Goal: Information Seeking & Learning: Learn about a topic

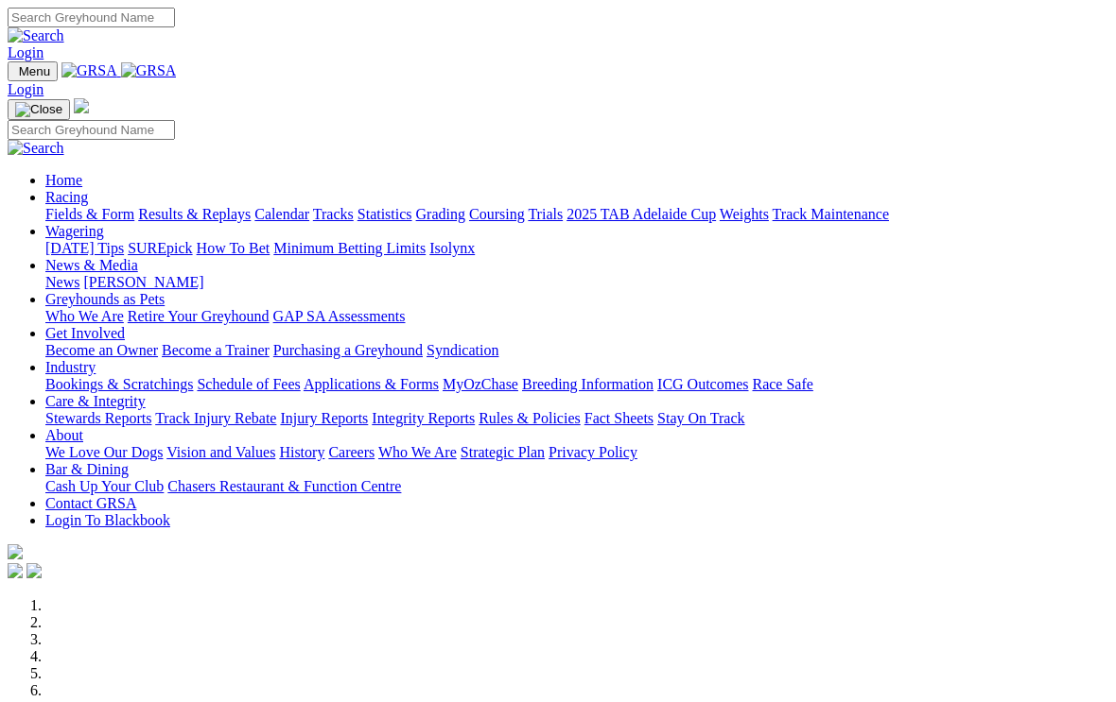
scroll to position [1613, 0]
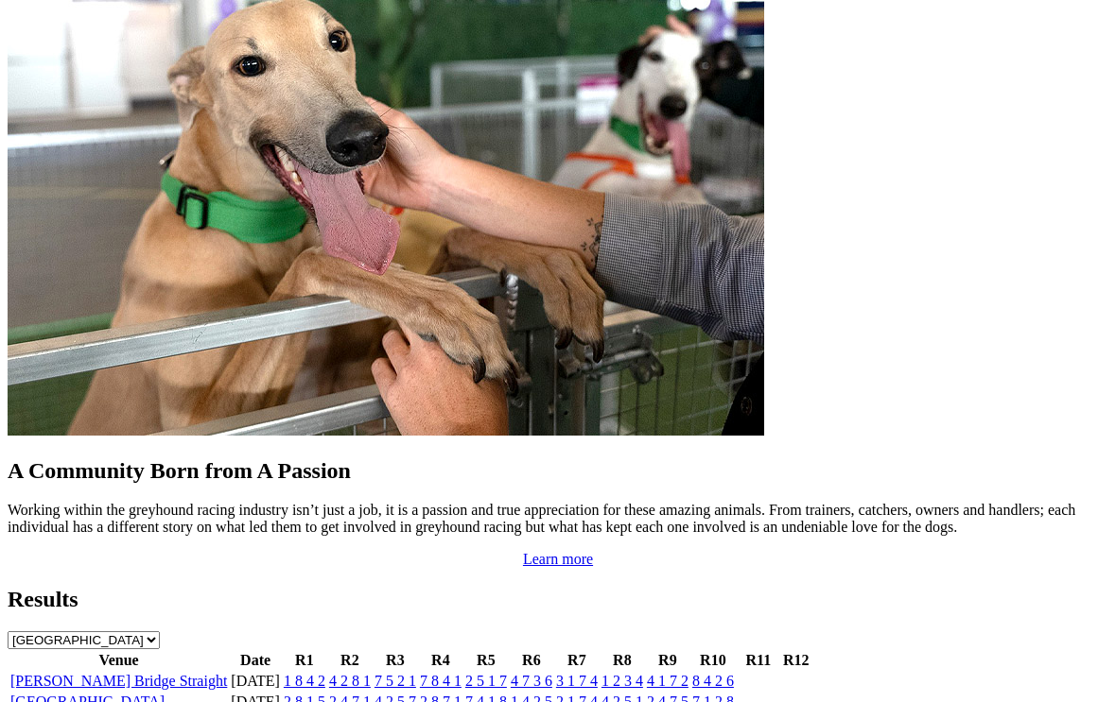
click at [580, 694] on link "2 1 7 4" at bounding box center [577, 702] width 42 height 16
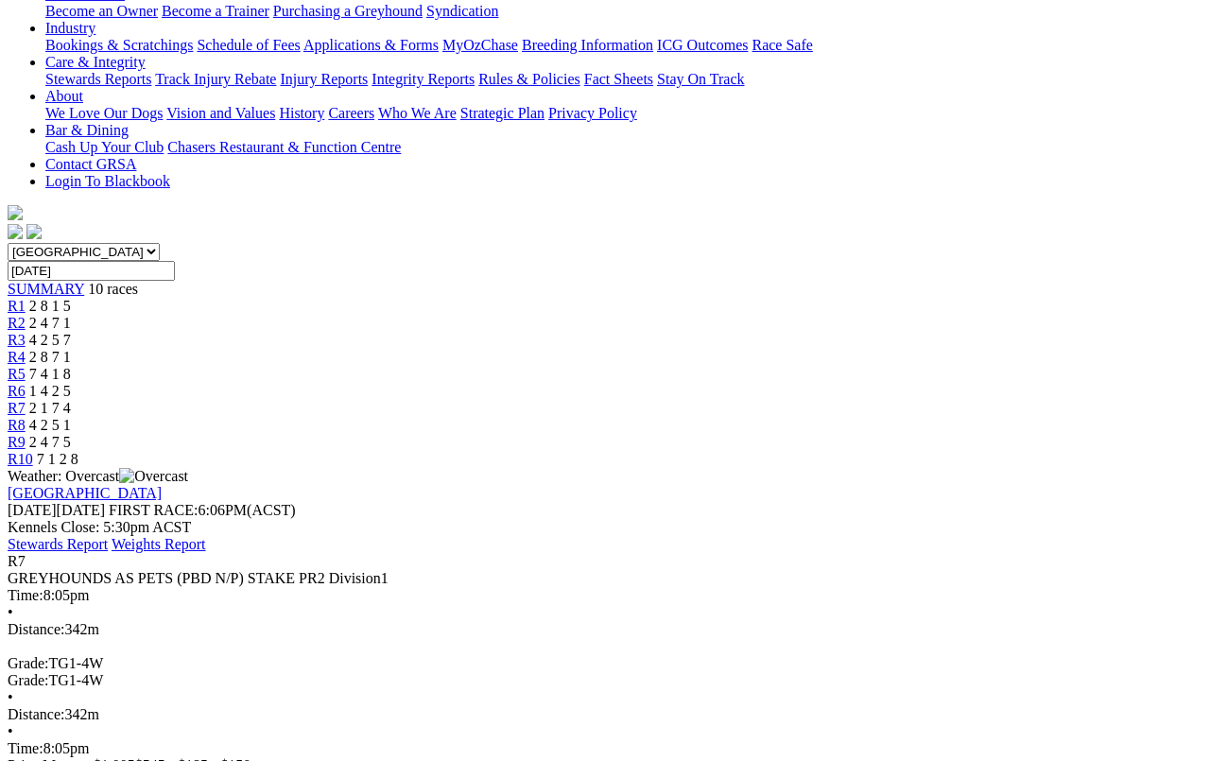
scroll to position [371, 0]
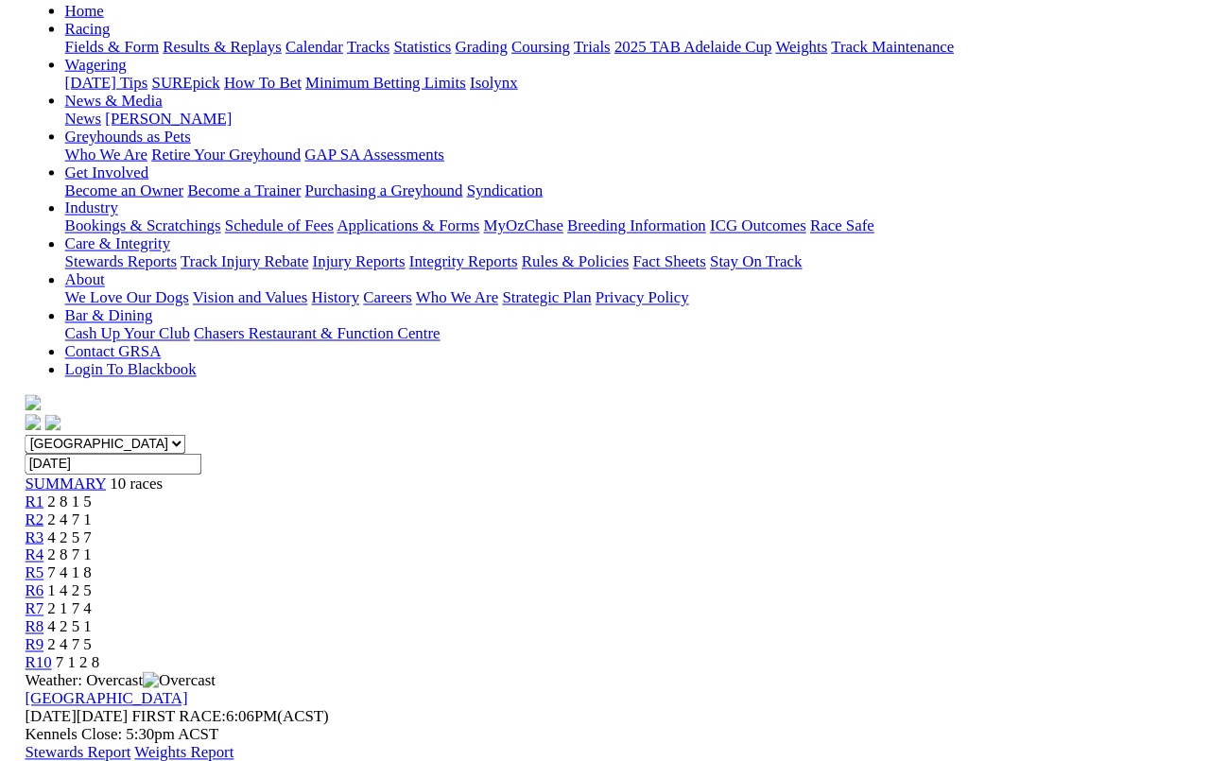
scroll to position [245, 0]
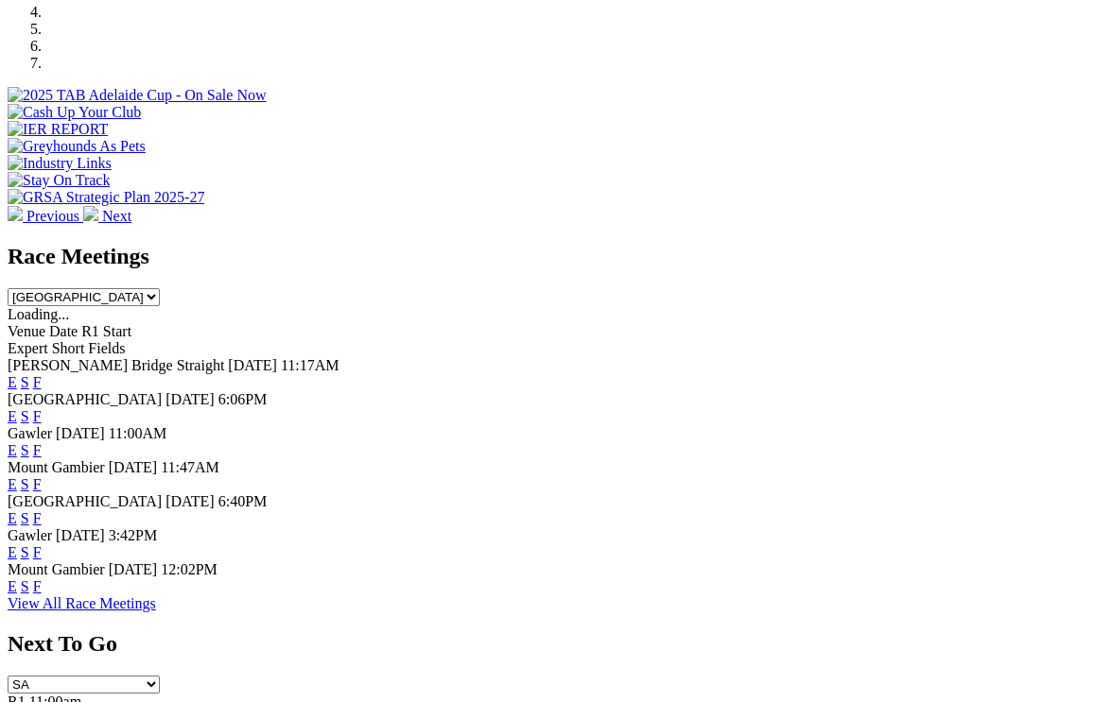
scroll to position [642, 0]
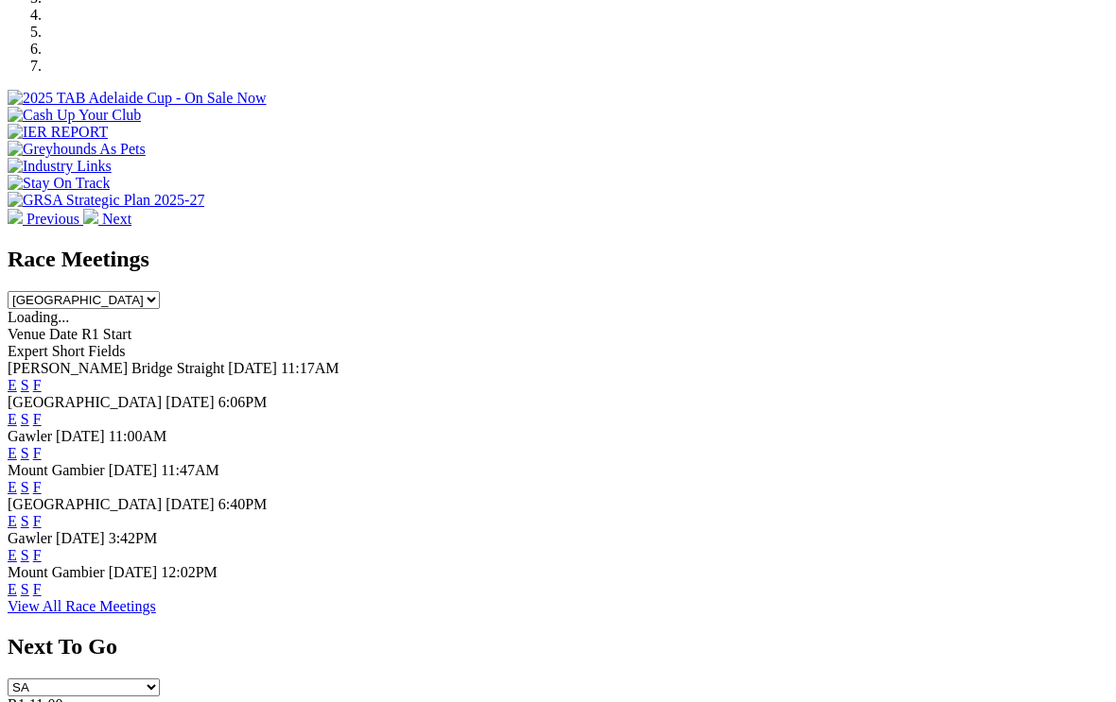
click at [42, 547] on link "F" at bounding box center [37, 555] width 9 height 16
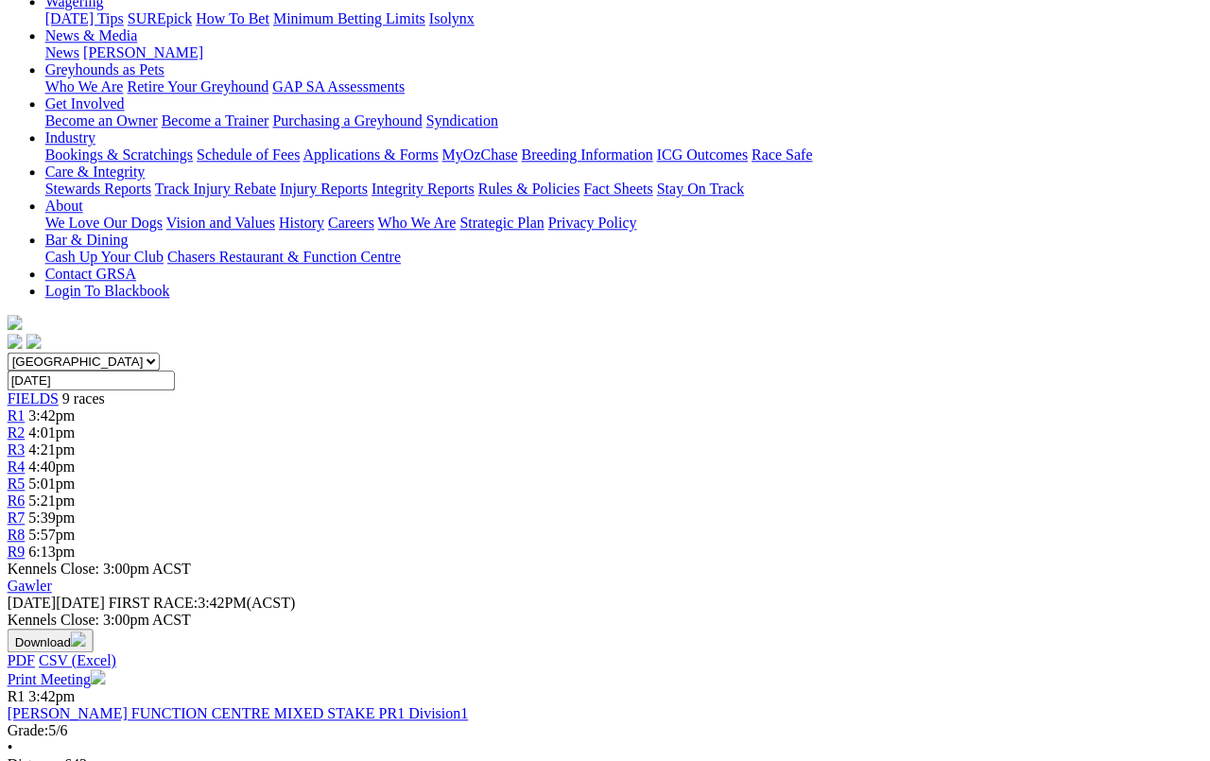
scroll to position [261, 1]
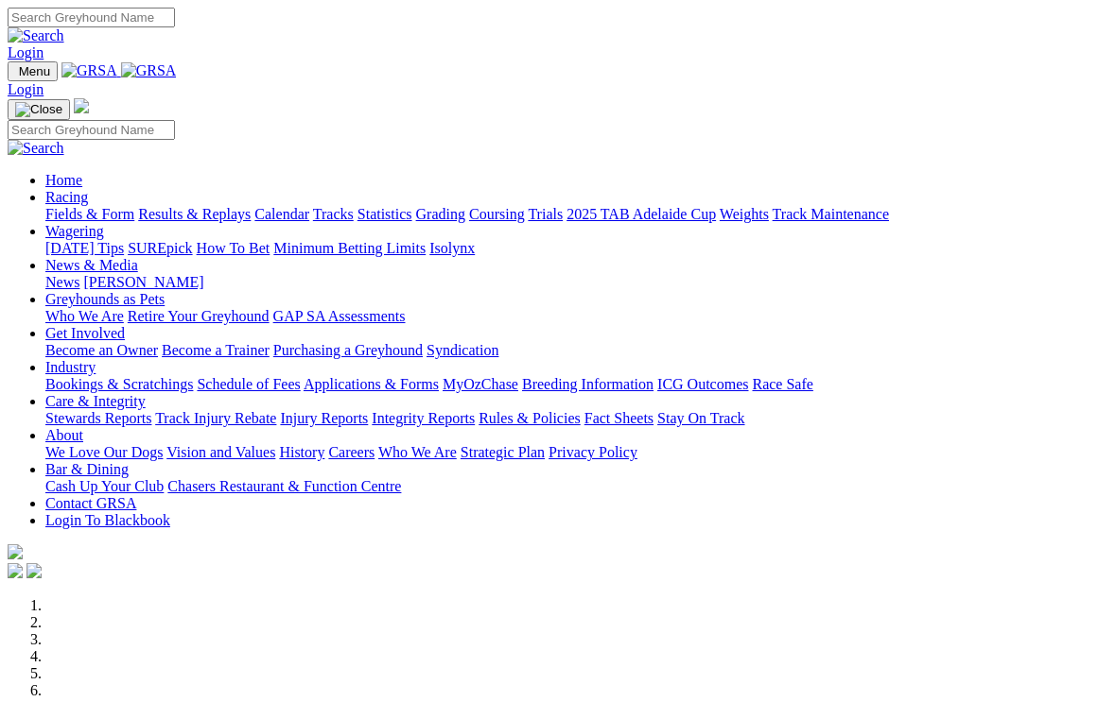
scroll to position [673, 0]
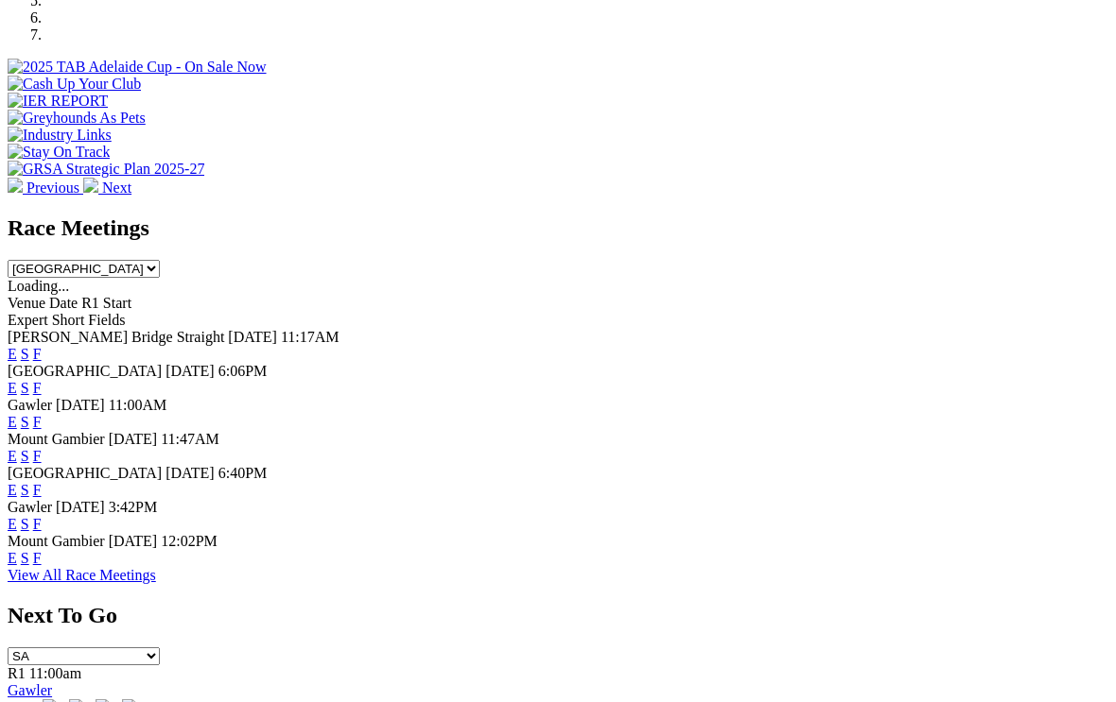
click at [29, 516] on link "S" at bounding box center [25, 524] width 9 height 16
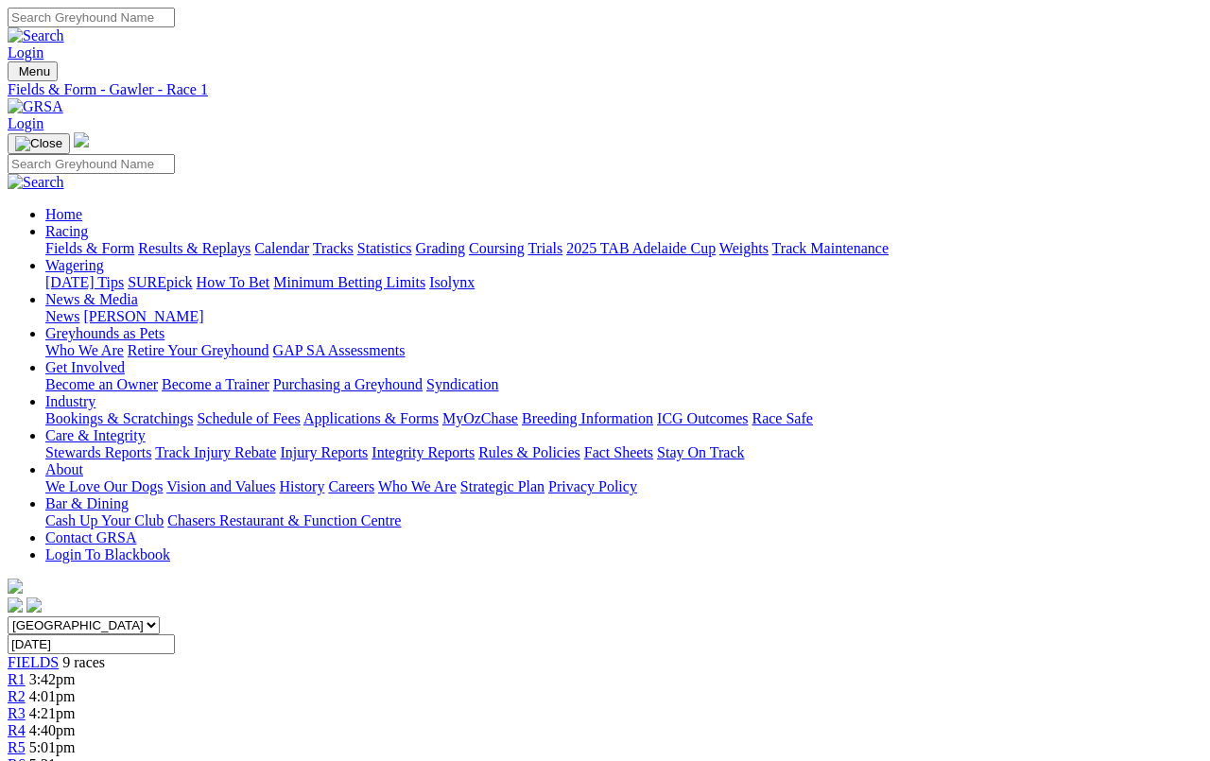
scroll to position [7, 0]
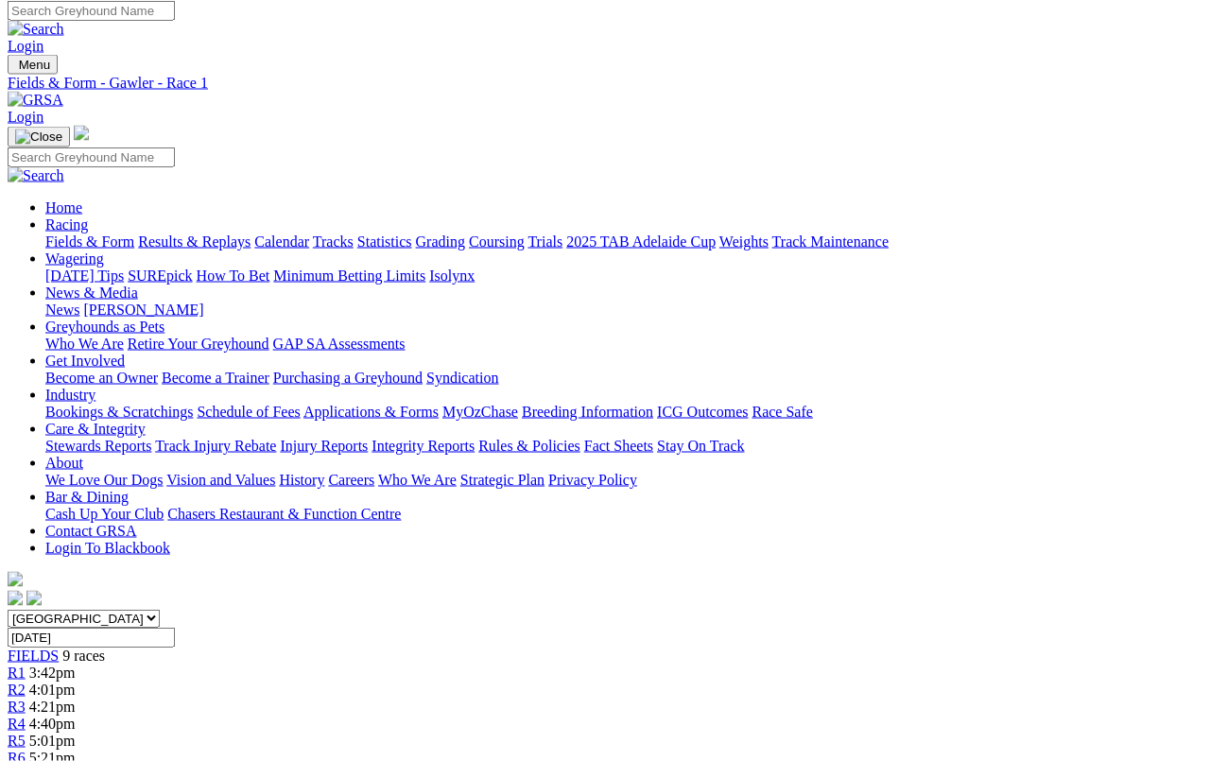
click at [76, 699] on span "4:21pm" at bounding box center [52, 707] width 46 height 16
